Goal: Task Accomplishment & Management: Manage account settings

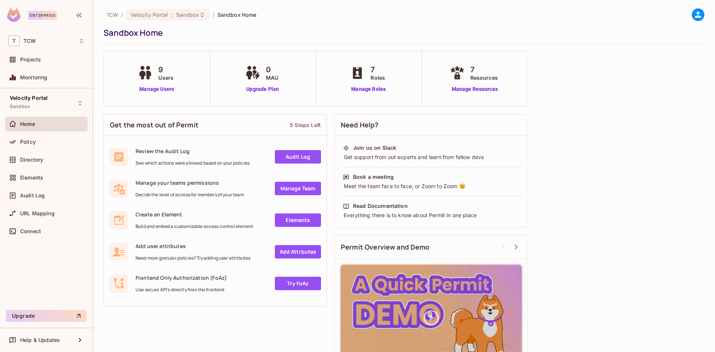
click at [366, 93] on div "7 Roles Manage Roles" at bounding box center [369, 78] width 106 height 55
click at [363, 89] on link "Manage Roles" at bounding box center [368, 89] width 41 height 8
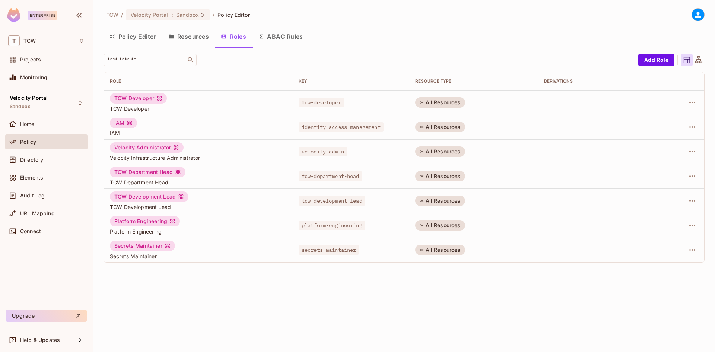
click at [185, 108] on span "TCW Developer" at bounding box center [198, 108] width 177 height 7
click at [127, 111] on span "TCW Developer" at bounding box center [198, 108] width 177 height 7
click at [132, 102] on div "TCW Developer" at bounding box center [138, 98] width 57 height 10
click at [692, 105] on icon "button" at bounding box center [692, 102] width 9 height 9
click at [646, 118] on div "Edit Role" at bounding box center [652, 120] width 39 height 12
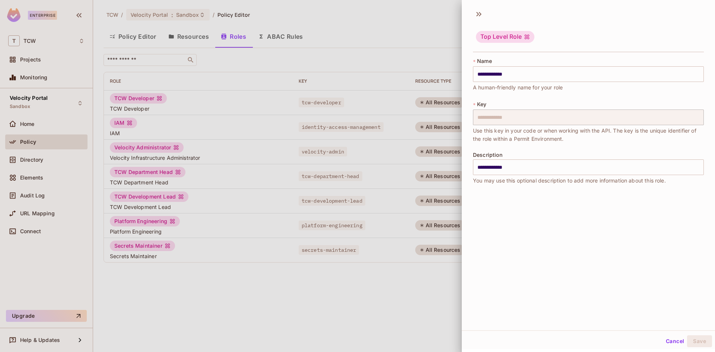
click at [315, 302] on div at bounding box center [357, 176] width 715 height 352
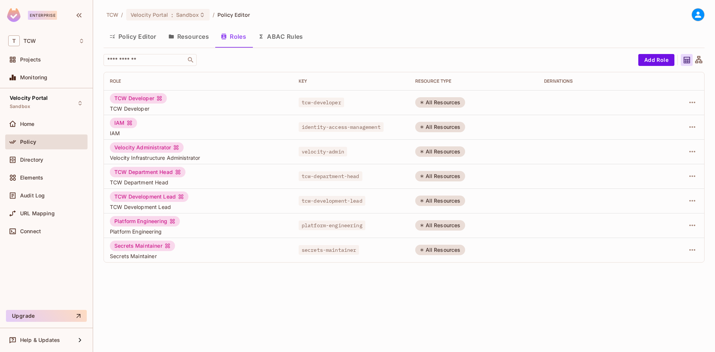
click at [146, 34] on button "Policy Editor" at bounding box center [133, 36] width 59 height 19
